Goal: Task Accomplishment & Management: Manage account settings

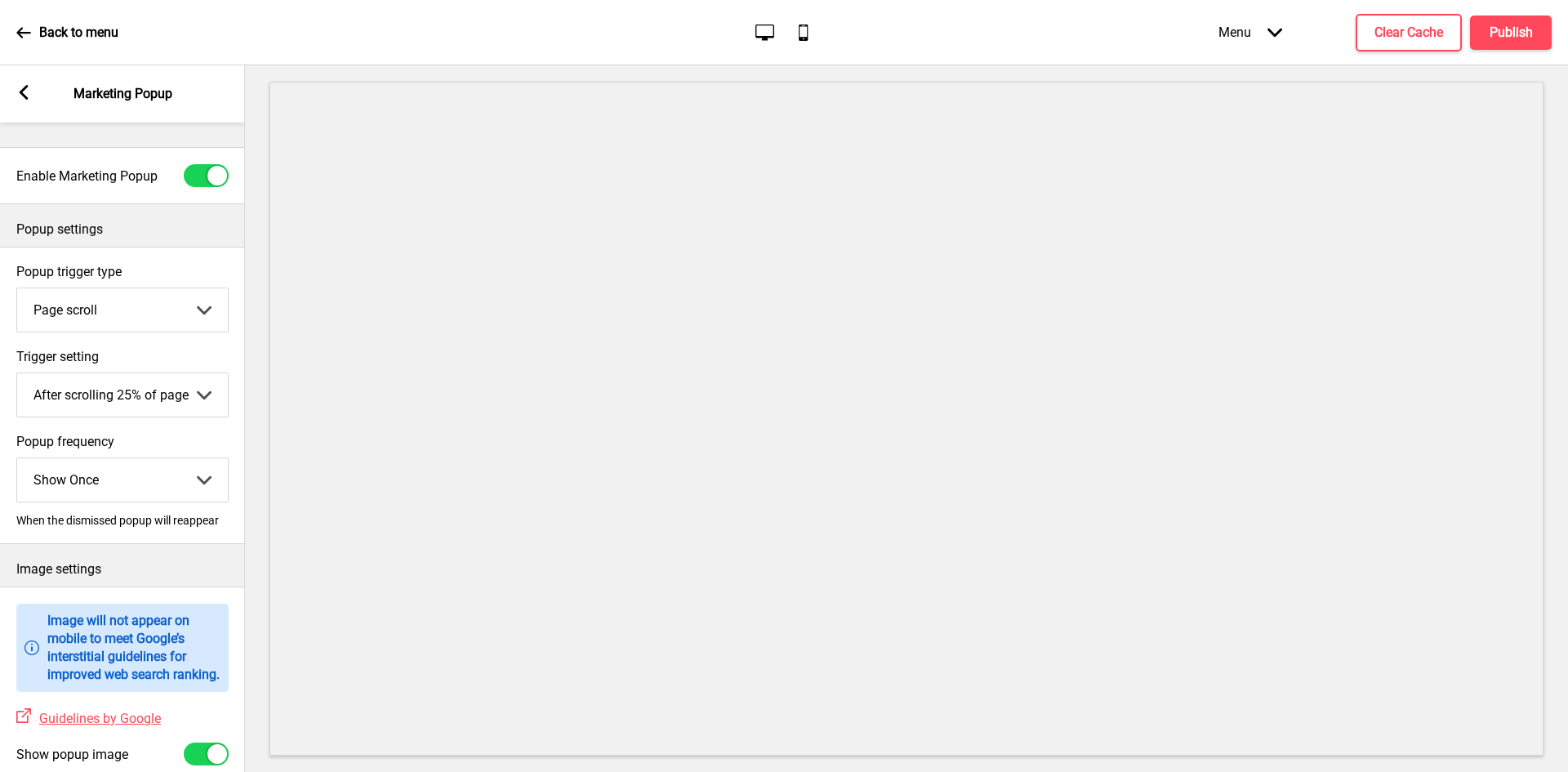
click at [206, 178] on div at bounding box center [205, 176] width 45 height 23
checkbox input "false"
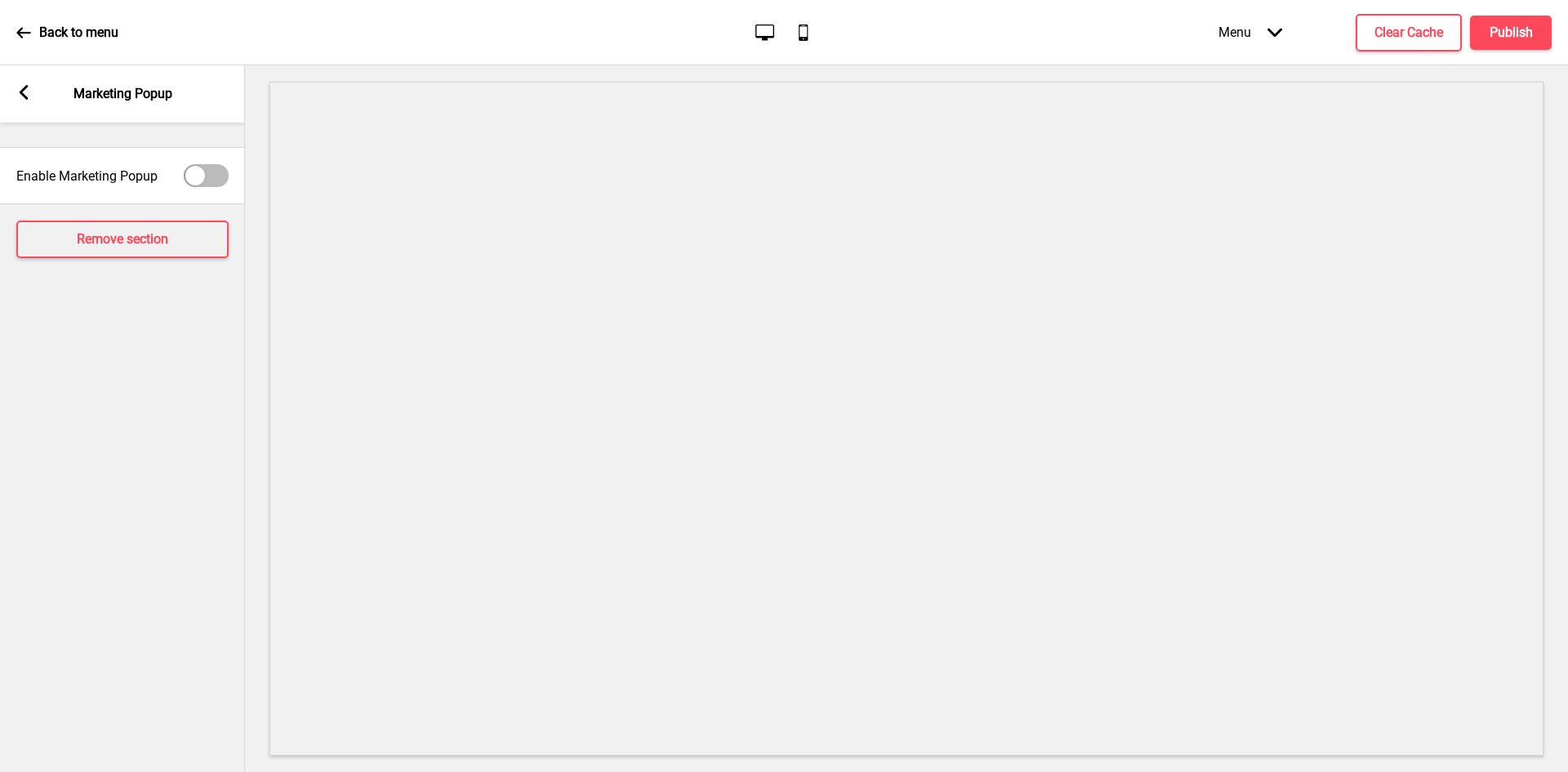
click at [29, 91] on rect at bounding box center [23, 92] width 15 height 15
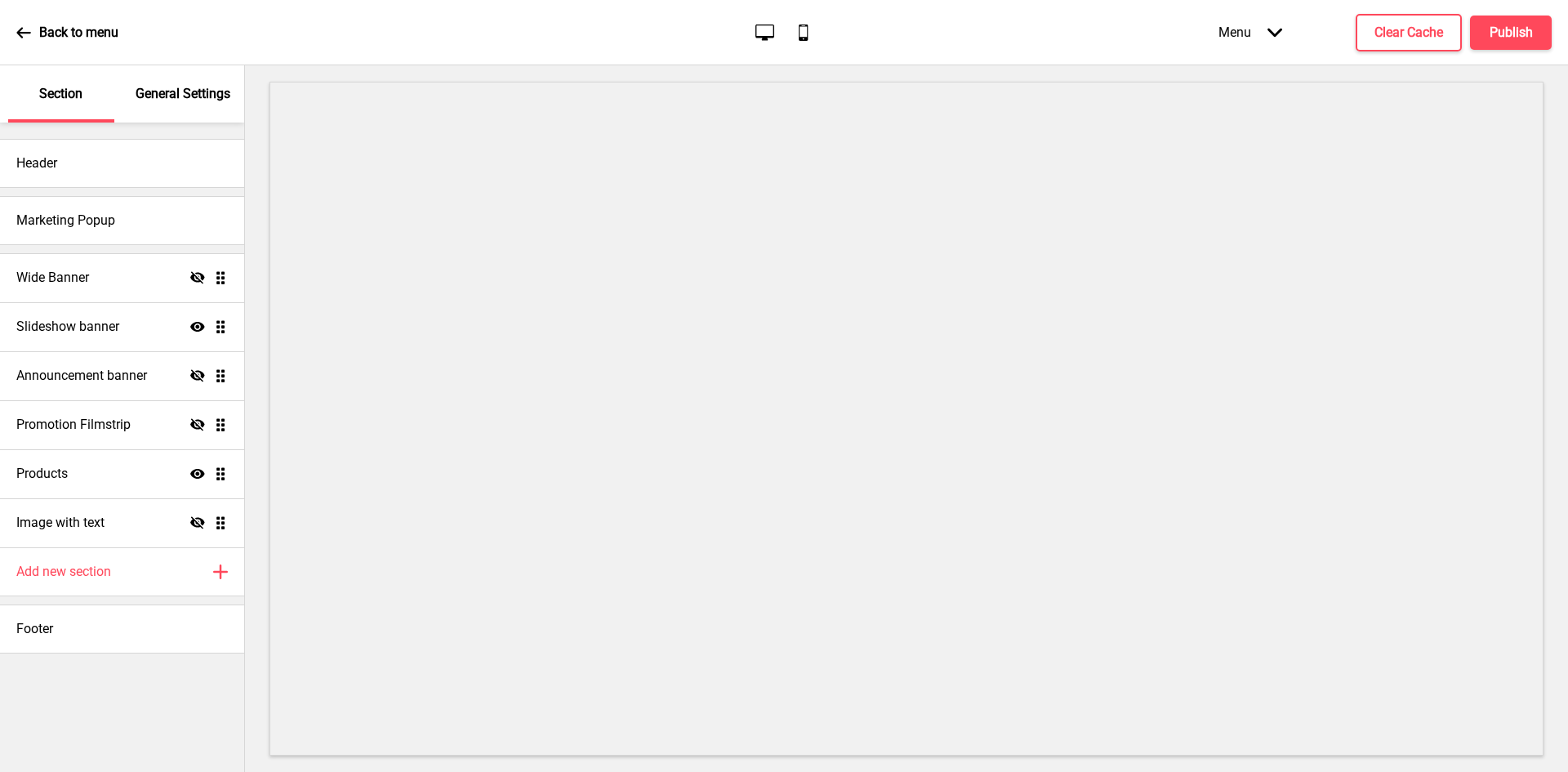
click at [29, 36] on icon at bounding box center [23, 32] width 15 height 15
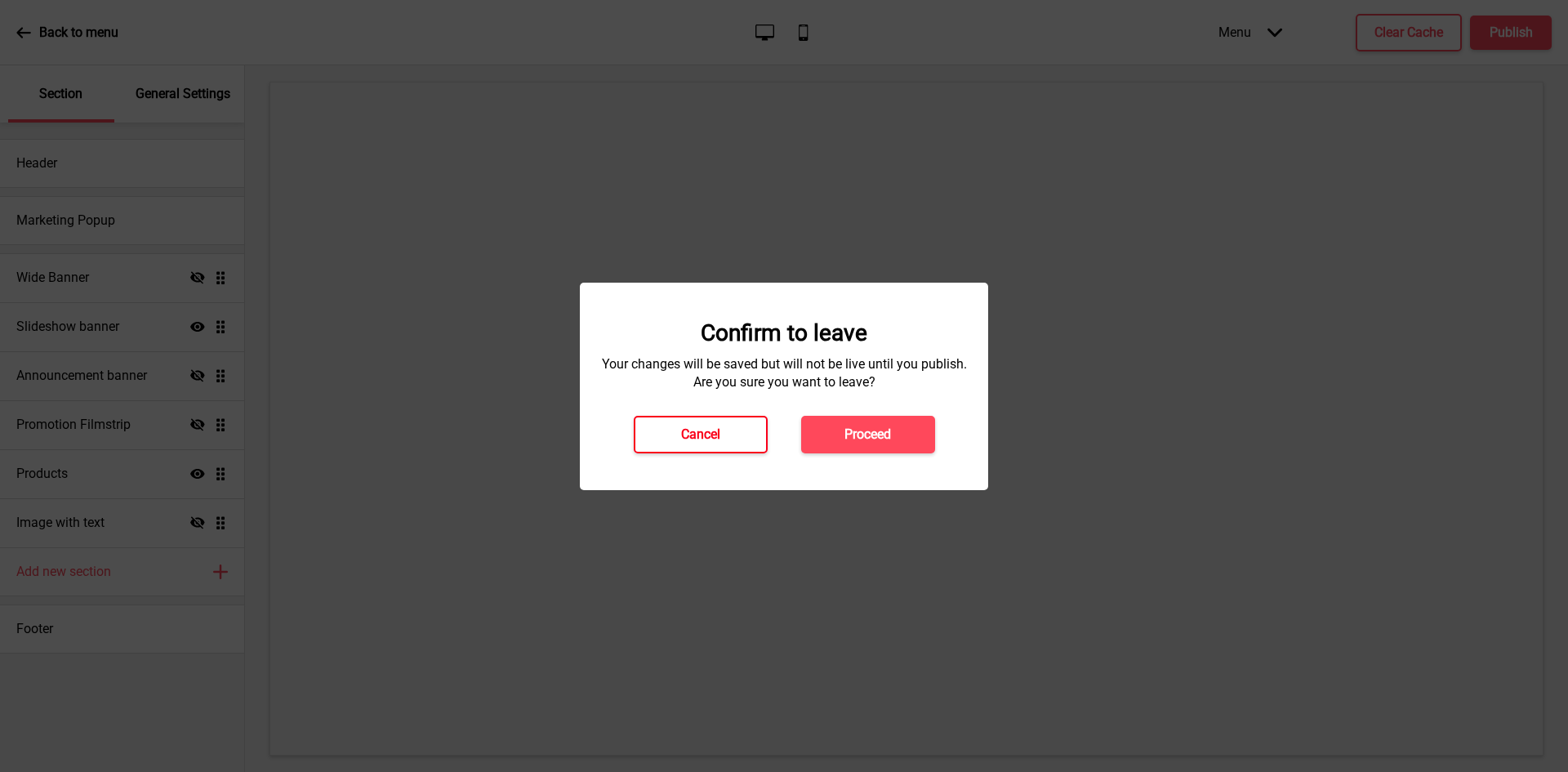
click at [748, 445] on button "Cancel" at bounding box center [701, 435] width 134 height 38
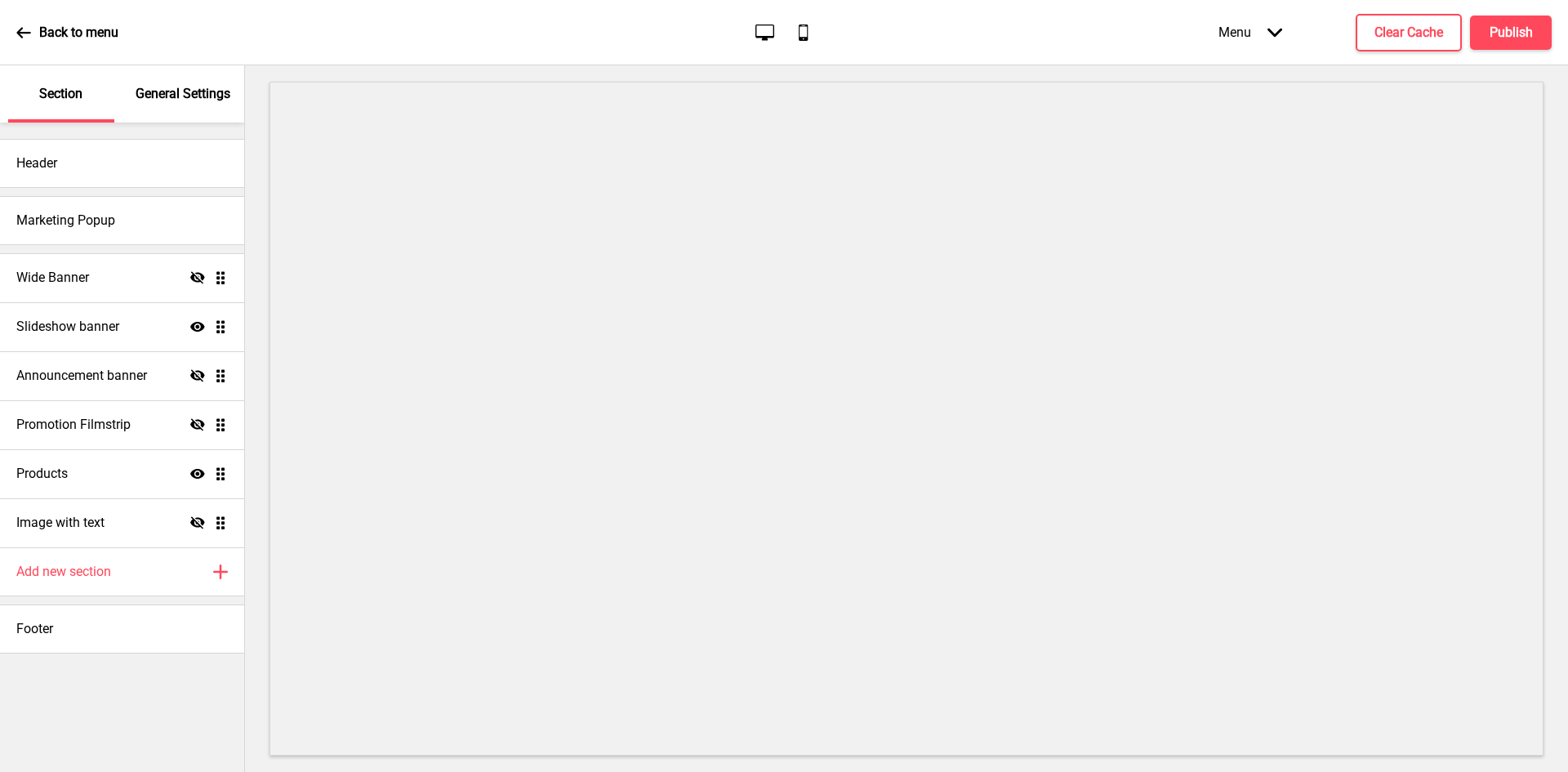
click at [173, 98] on p "General Settings" at bounding box center [182, 94] width 95 height 18
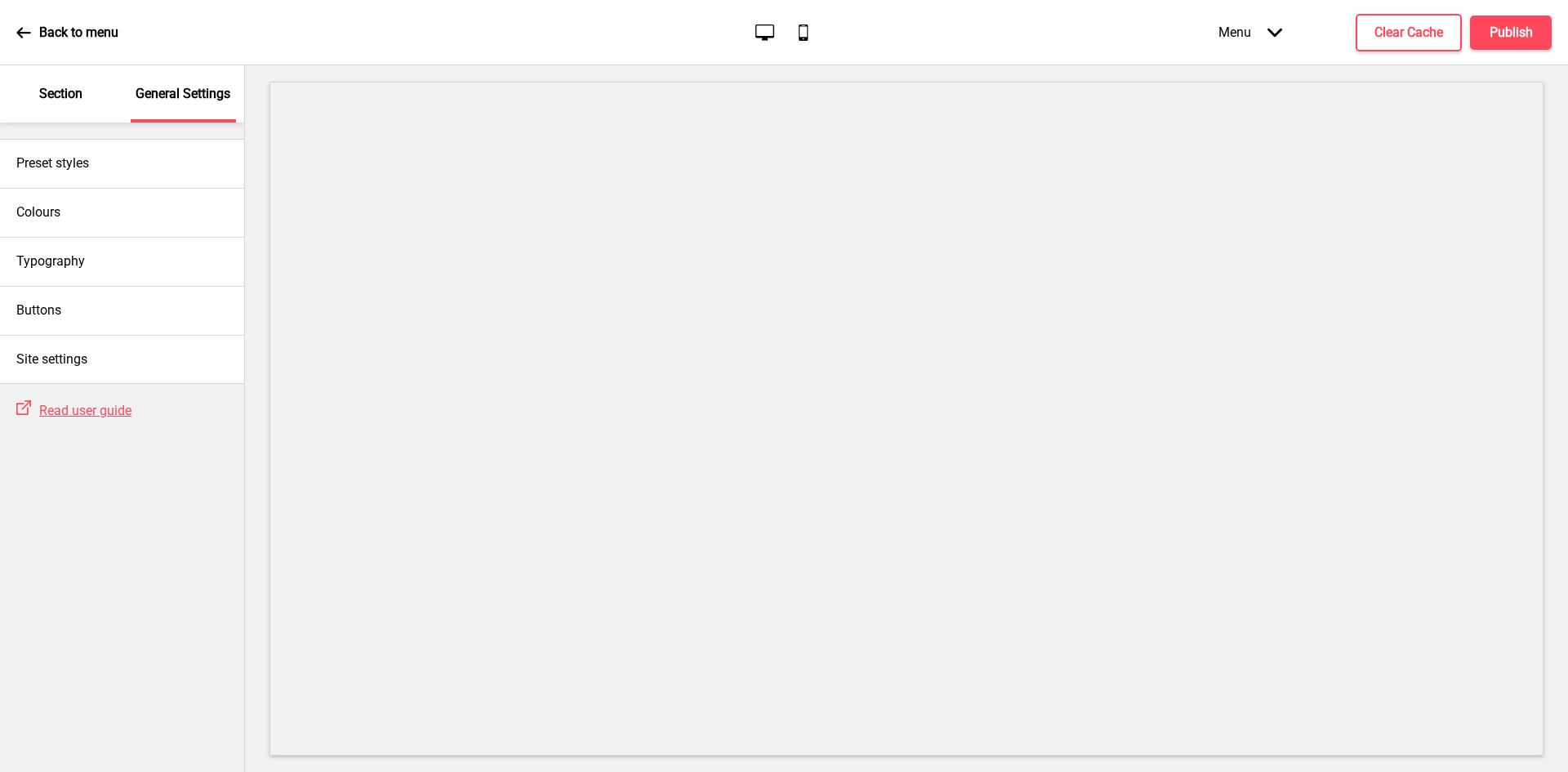
click at [43, 96] on p "Section" at bounding box center [60, 94] width 43 height 18
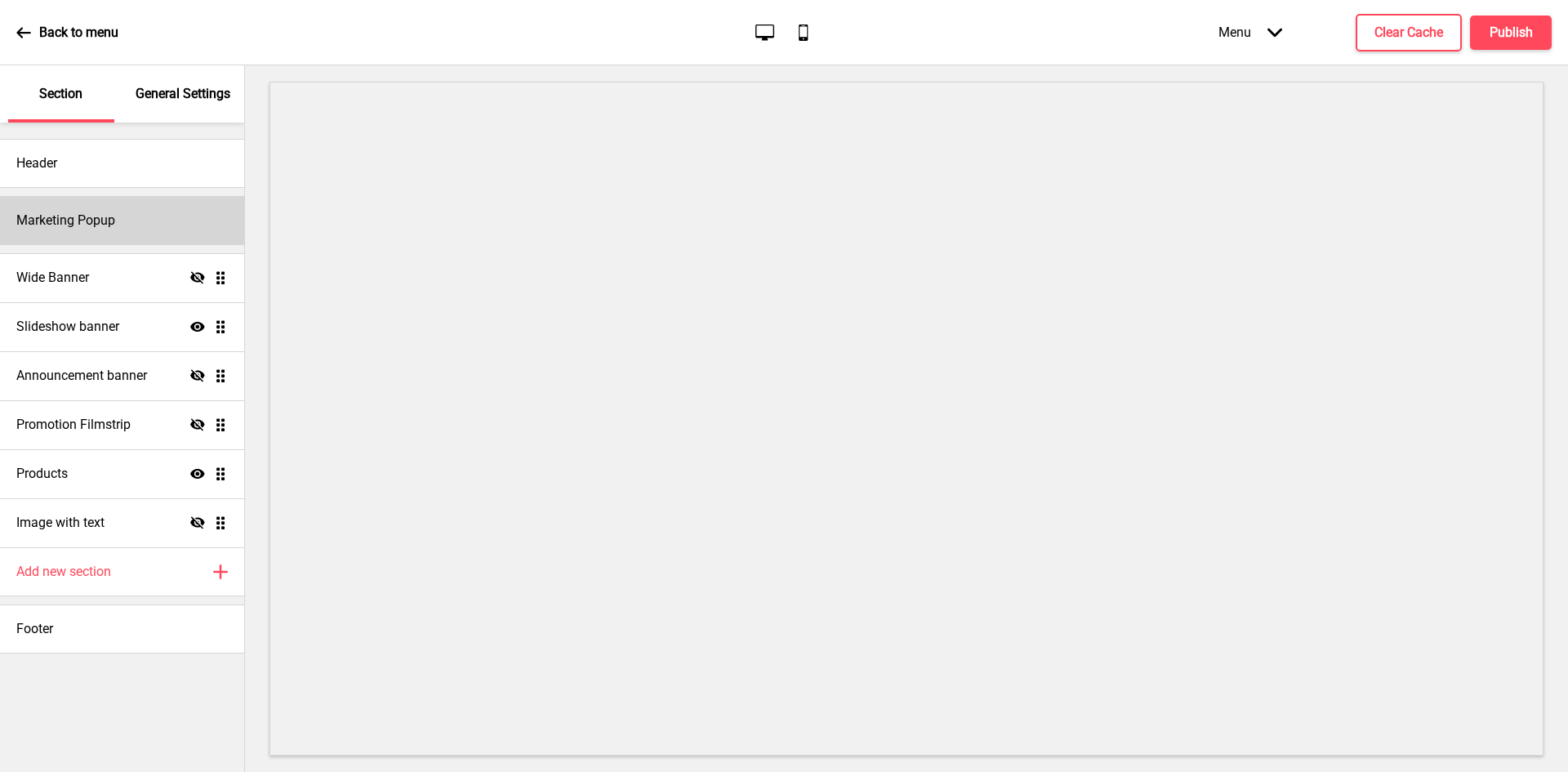
click at [109, 240] on div "Marketing Popup" at bounding box center [122, 220] width 244 height 49
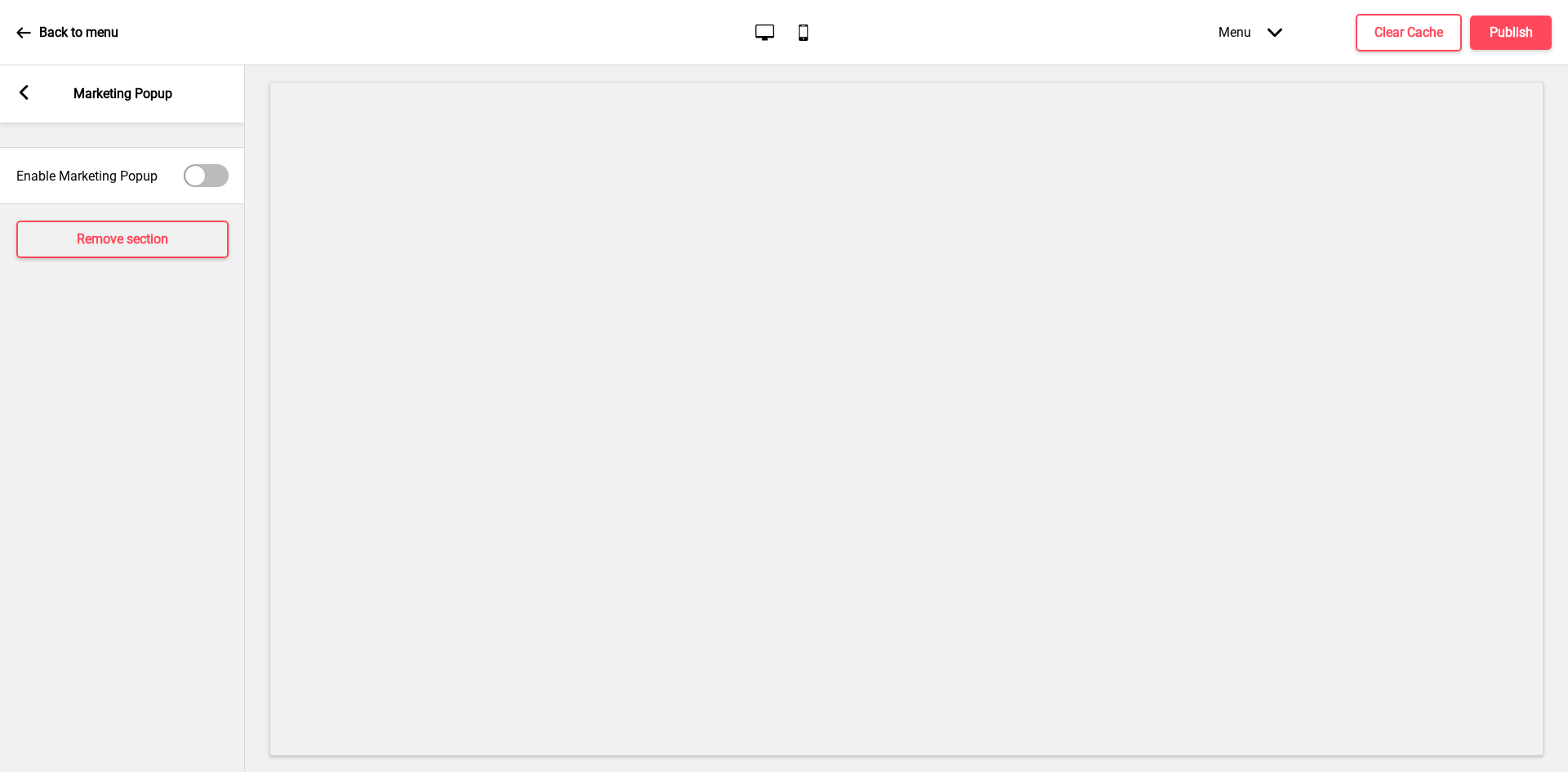
click at [196, 174] on div at bounding box center [195, 176] width 20 height 20
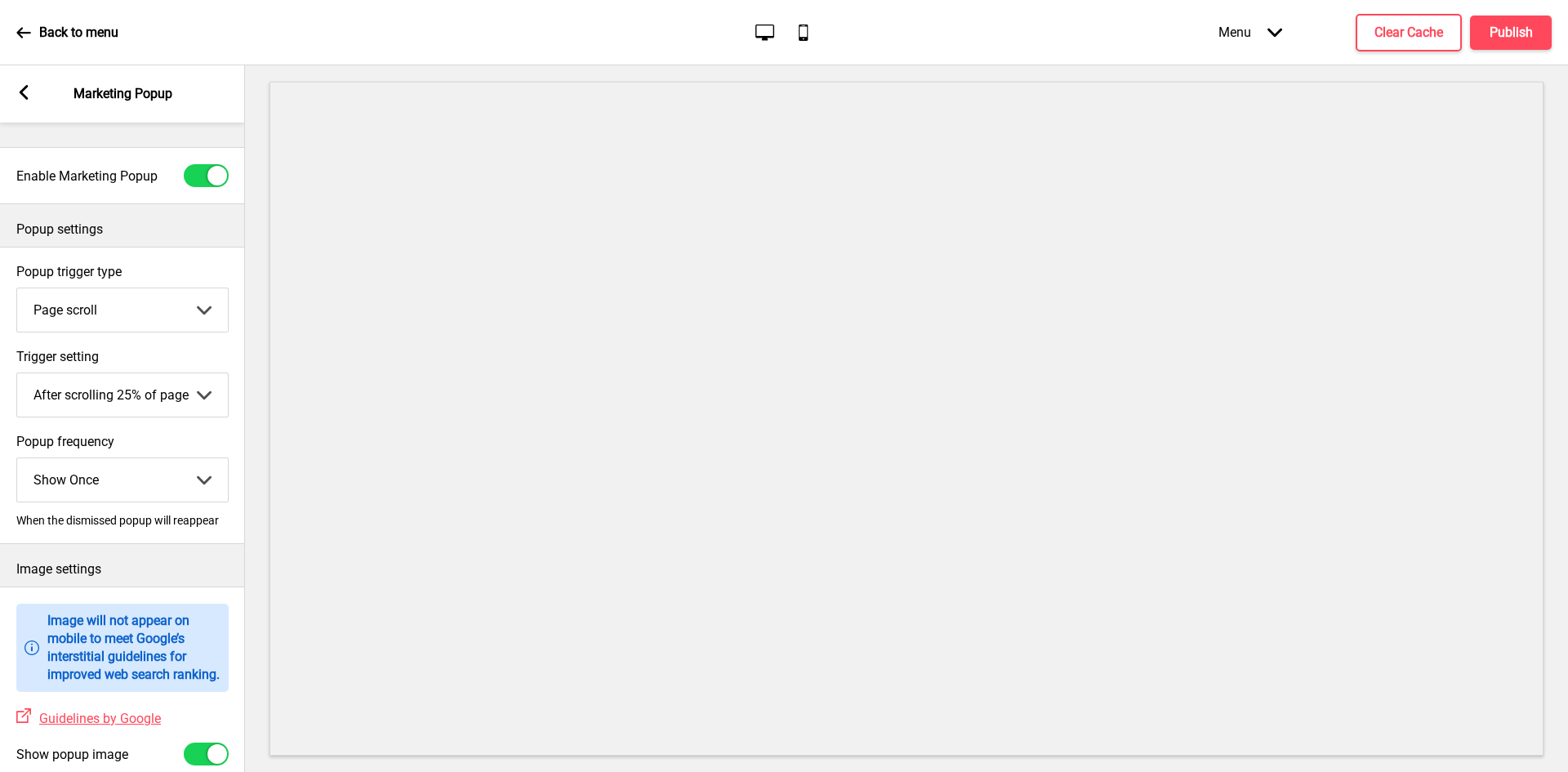
click at [201, 178] on div at bounding box center [205, 176] width 45 height 23
checkbox input "false"
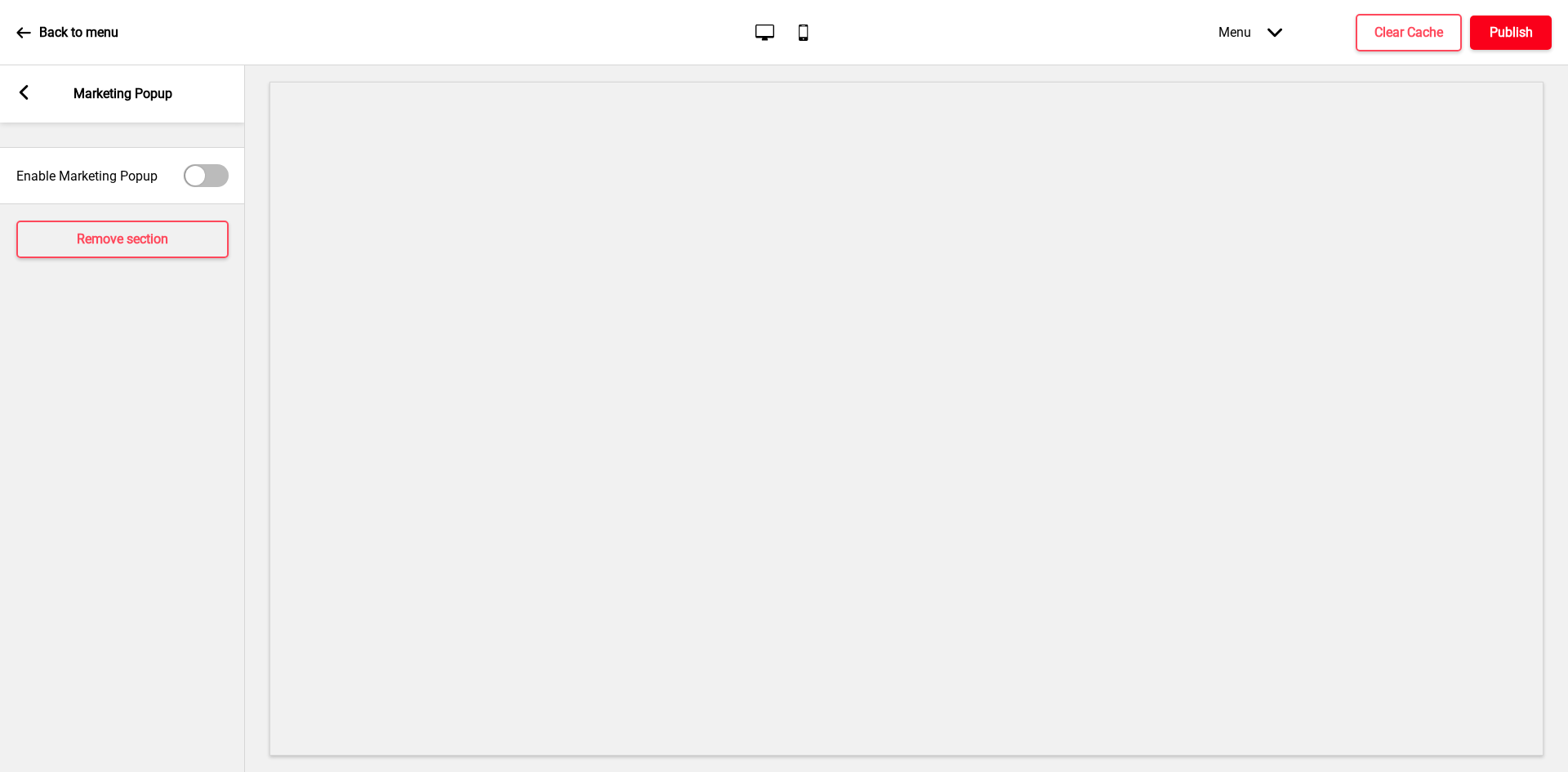
click at [1533, 35] on button "Publish" at bounding box center [1511, 33] width 82 height 34
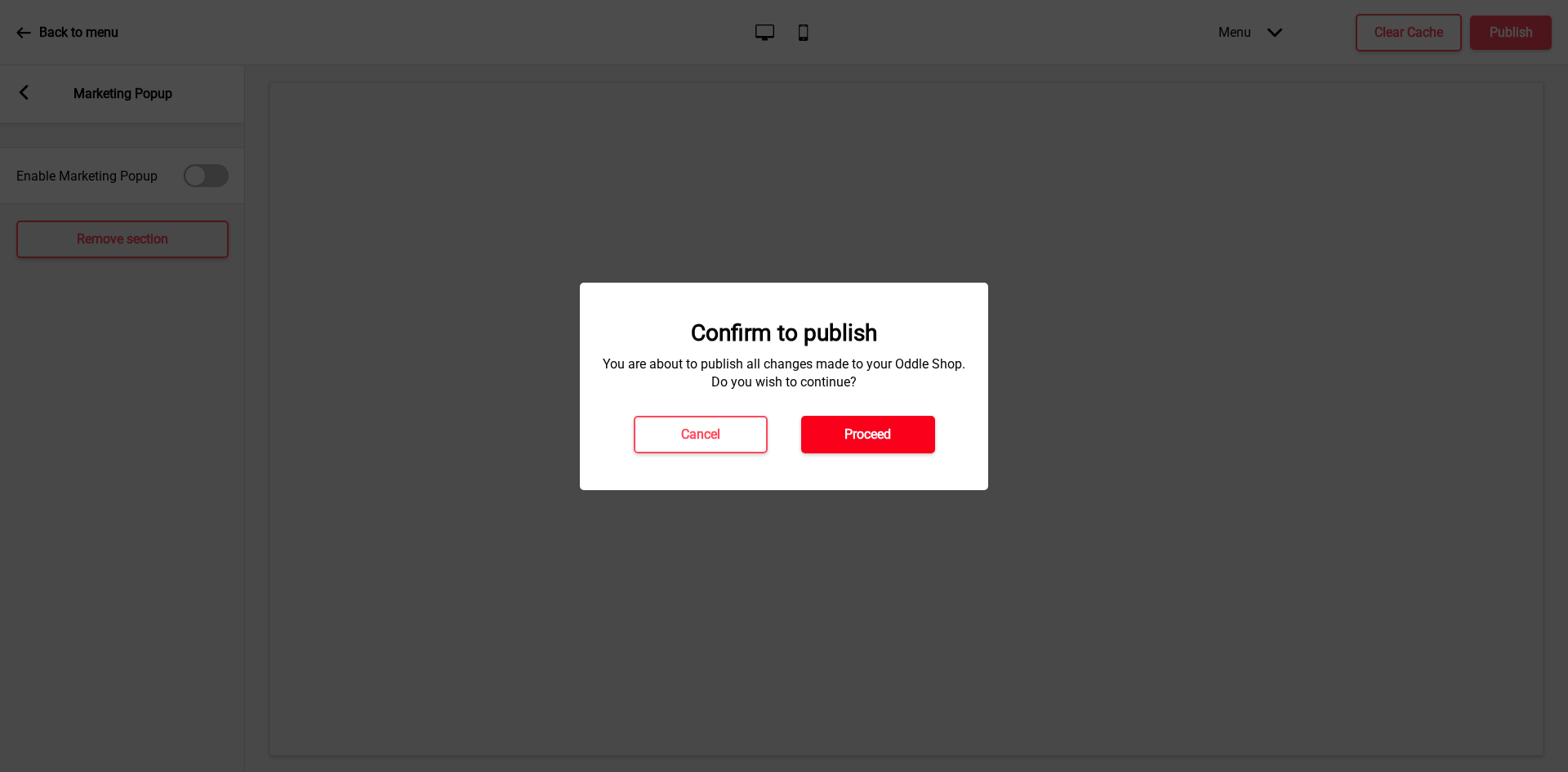
click at [856, 445] on button "Proceed" at bounding box center [868, 435] width 134 height 38
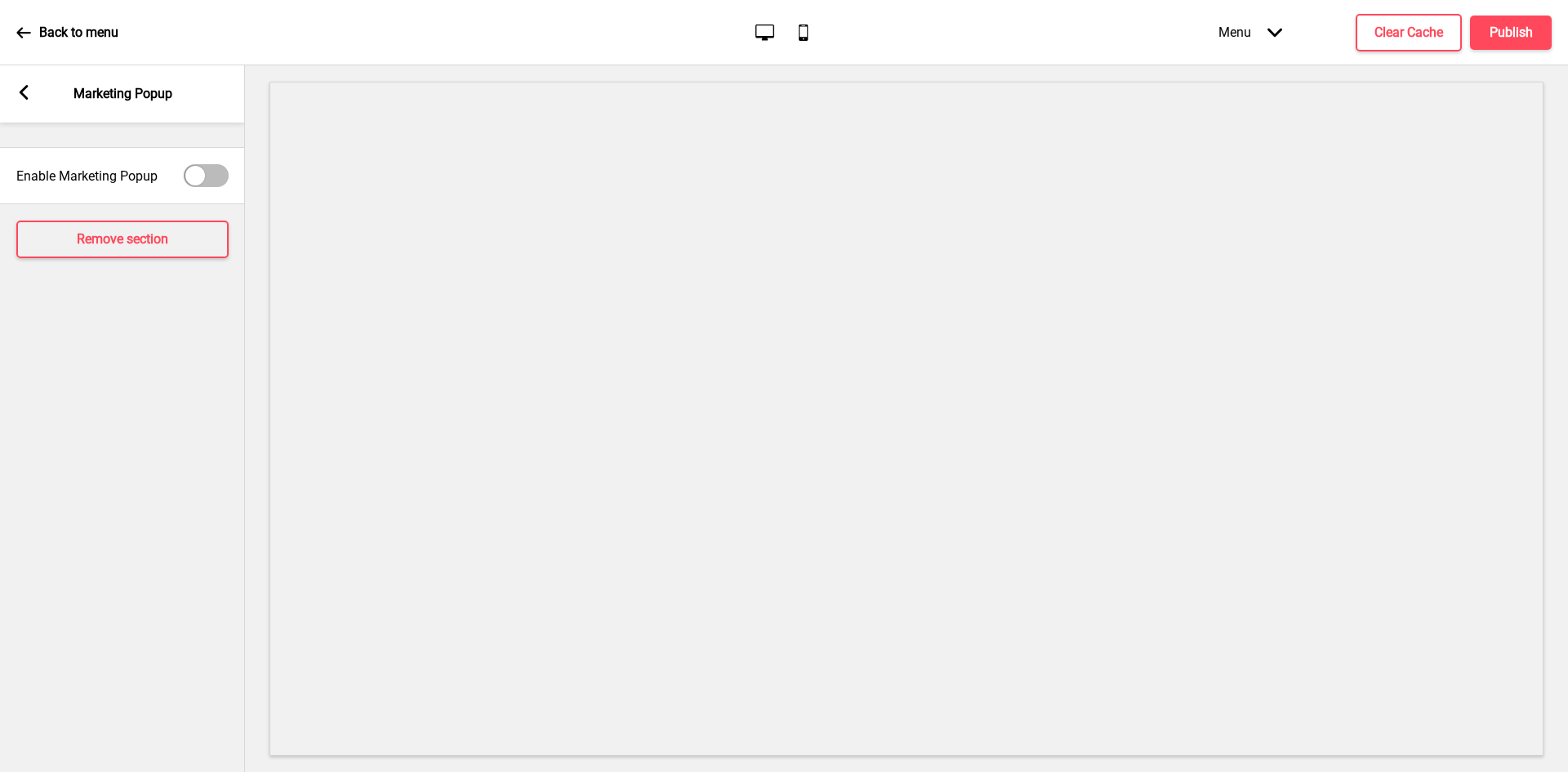
click at [31, 95] on div "Arrow left Marketing Popup" at bounding box center [123, 94] width 245 height 57
